Goal: Task Accomplishment & Management: Complete application form

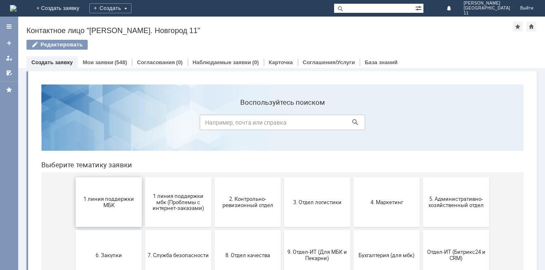
click at [96, 198] on span "1 линия поддержки МБК" at bounding box center [108, 202] width 61 height 12
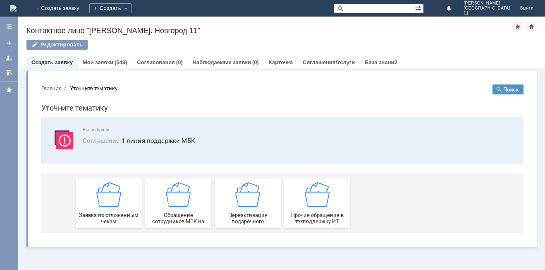
click at [96, 198] on div "Заявка по отложенным чекам" at bounding box center [108, 203] width 61 height 42
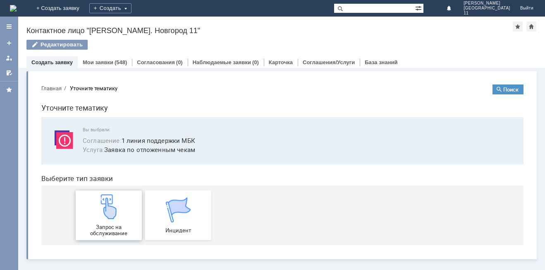
click at [105, 203] on img at bounding box center [108, 206] width 25 height 25
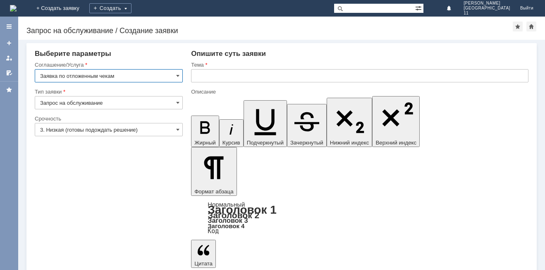
click at [218, 74] on input "text" at bounding box center [360, 75] width 338 height 13
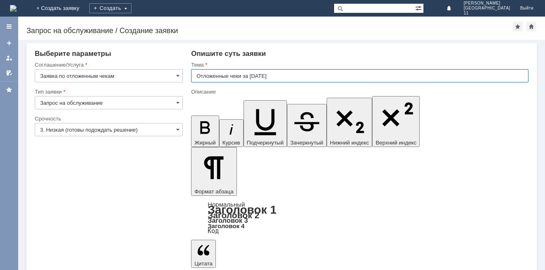
type input "Отложенные чеки за [DATE]"
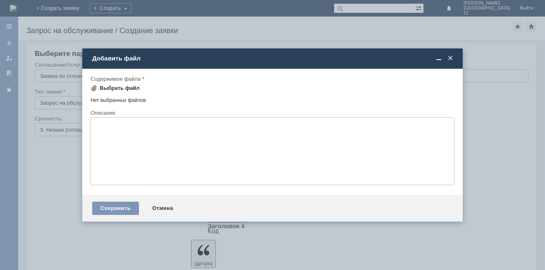
click at [115, 86] on div "Выбрать файл" at bounding box center [120, 88] width 40 height 7
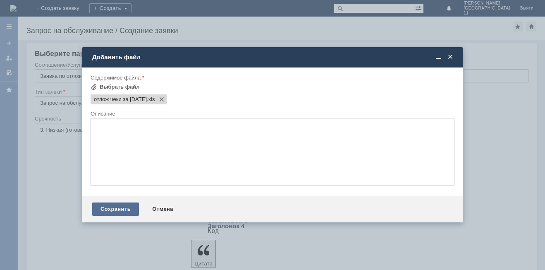
click at [115, 209] on div "Сохранить" at bounding box center [115, 208] width 47 height 13
